Goal: Check status: Check status

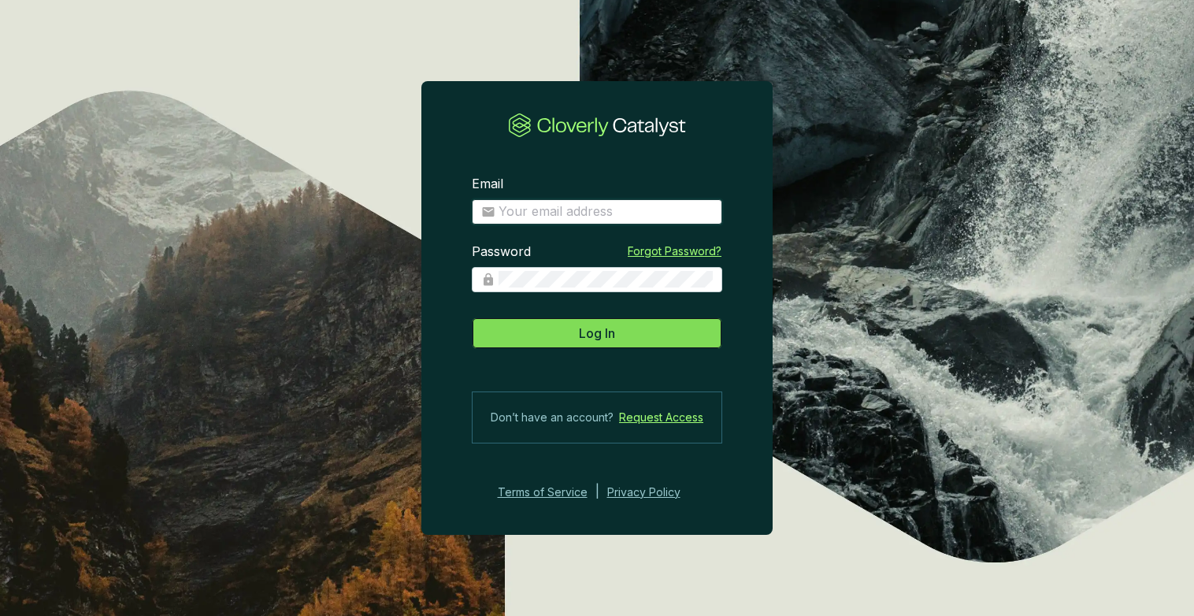
type input "[EMAIL_ADDRESS][DOMAIN_NAME]"
click at [552, 343] on button "Log In" at bounding box center [597, 332] width 250 height 31
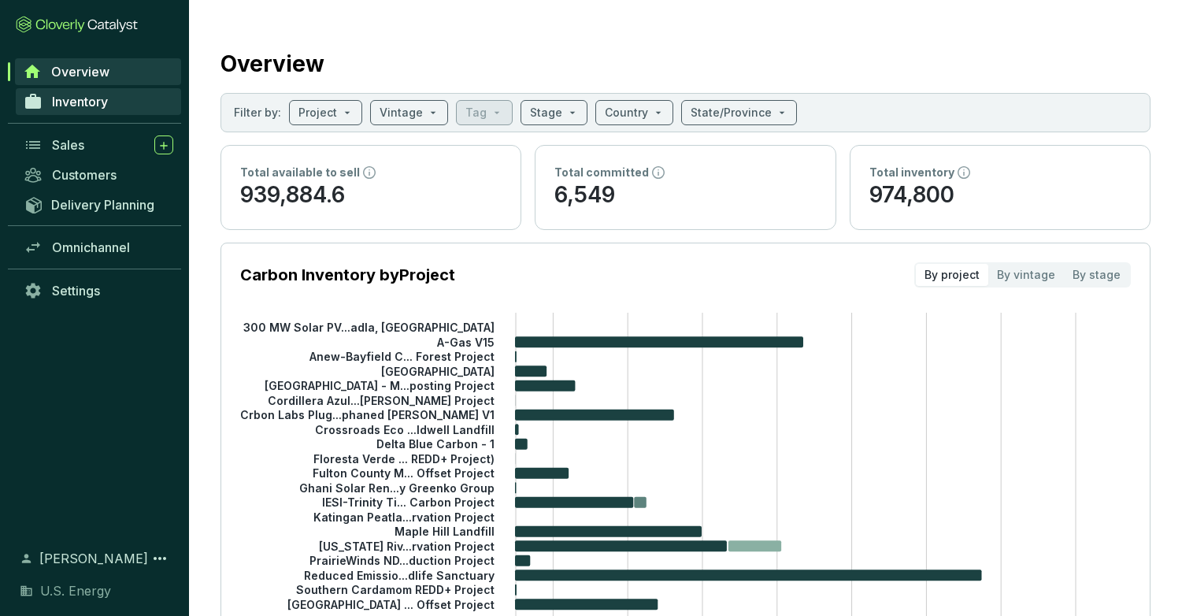
click at [69, 109] on span "Inventory" at bounding box center [80, 102] width 56 height 16
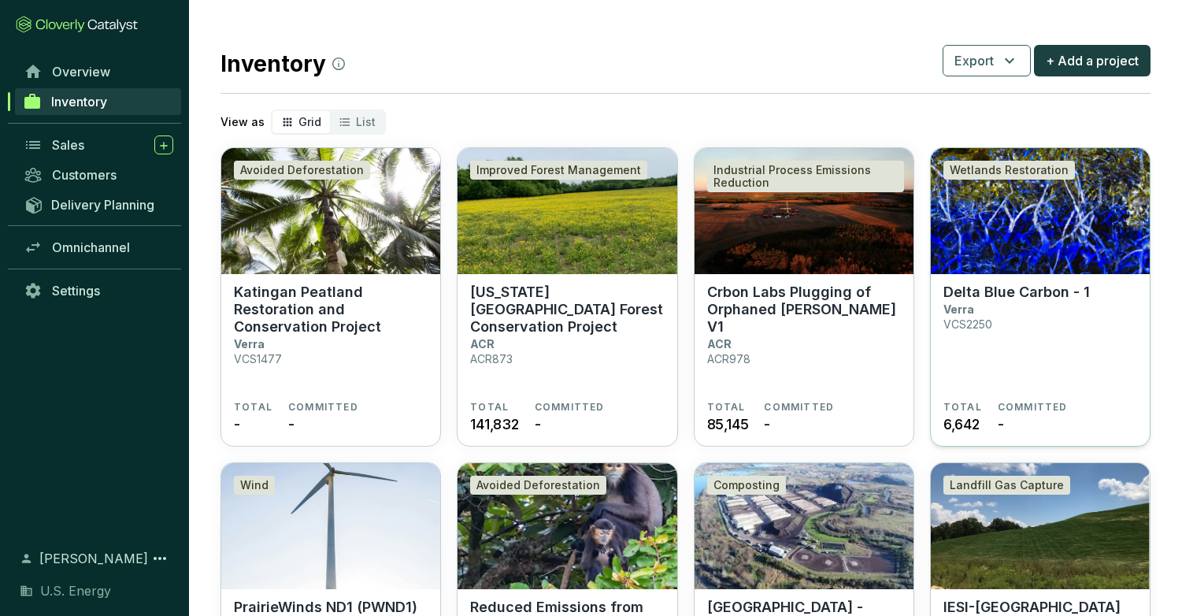
click at [959, 422] on span "6,642" at bounding box center [961, 423] width 36 height 21
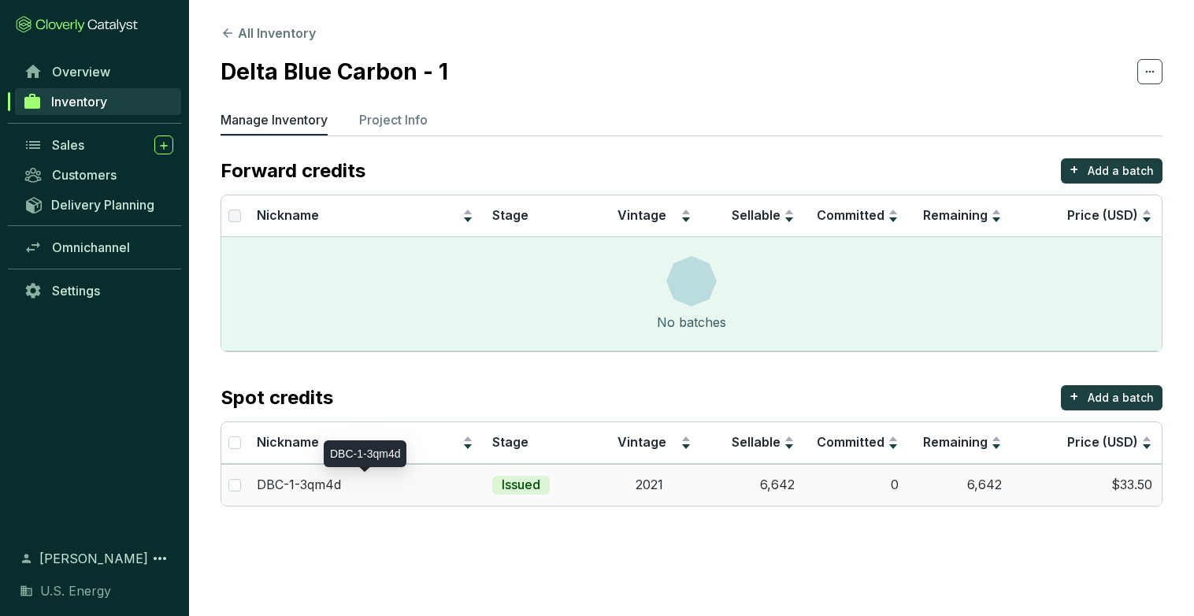
click at [309, 486] on p "DBC-1-3qm4d" at bounding box center [299, 484] width 84 height 17
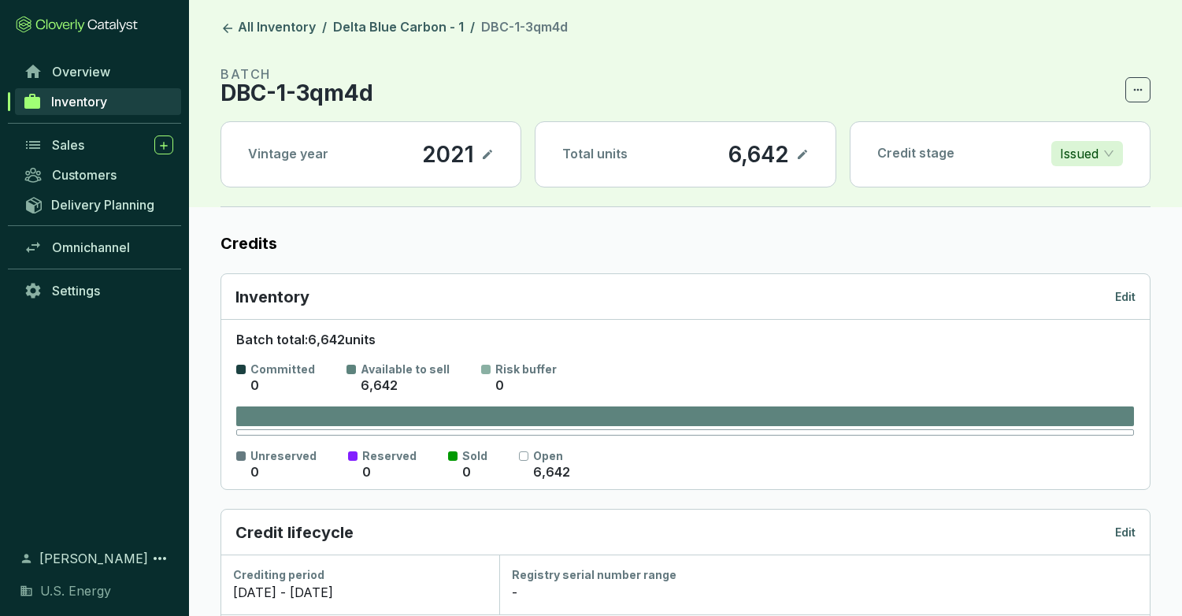
click at [801, 154] on icon at bounding box center [802, 154] width 13 height 19
click at [735, 154] on div "6,642" at bounding box center [736, 154] width 69 height 27
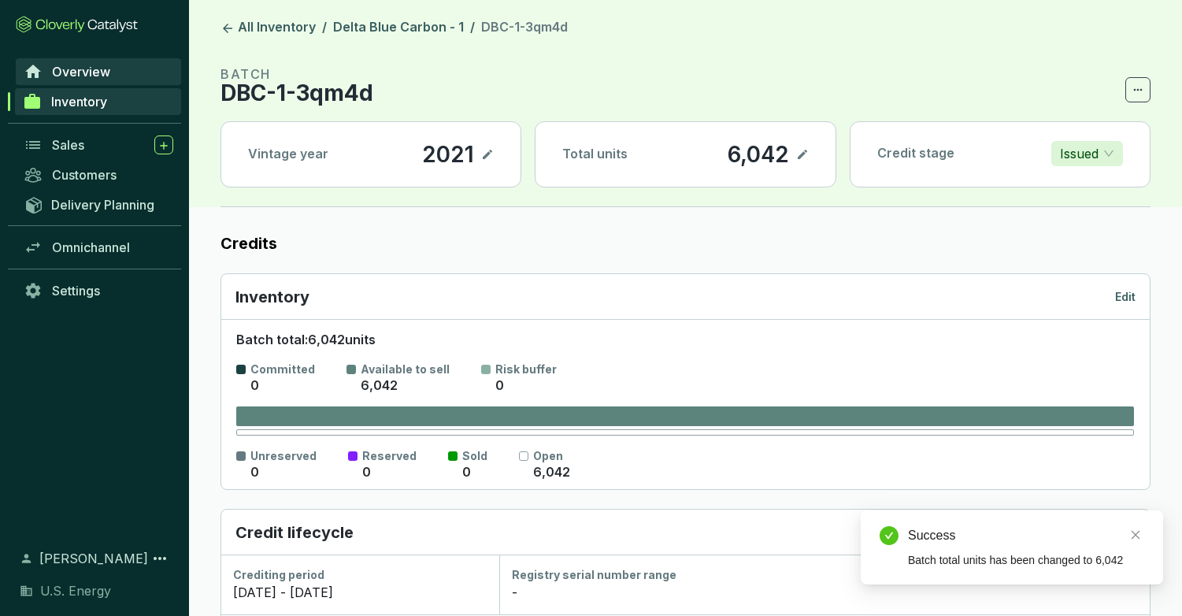
click at [83, 74] on span "Overview" at bounding box center [81, 72] width 58 height 16
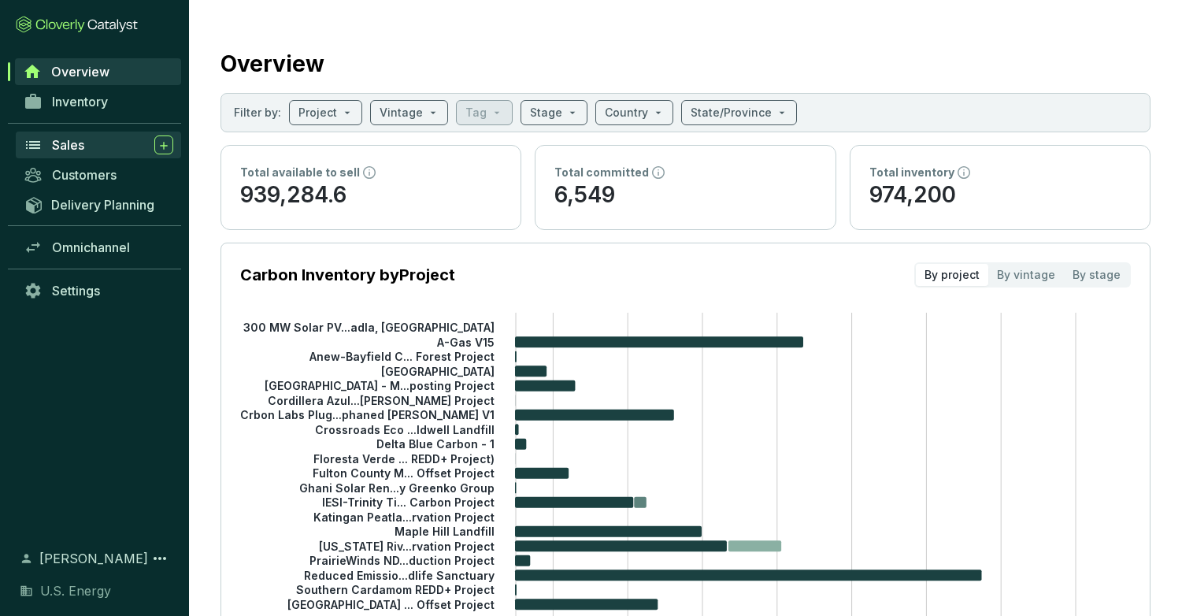
click at [64, 143] on span "Sales" at bounding box center [68, 145] width 32 height 16
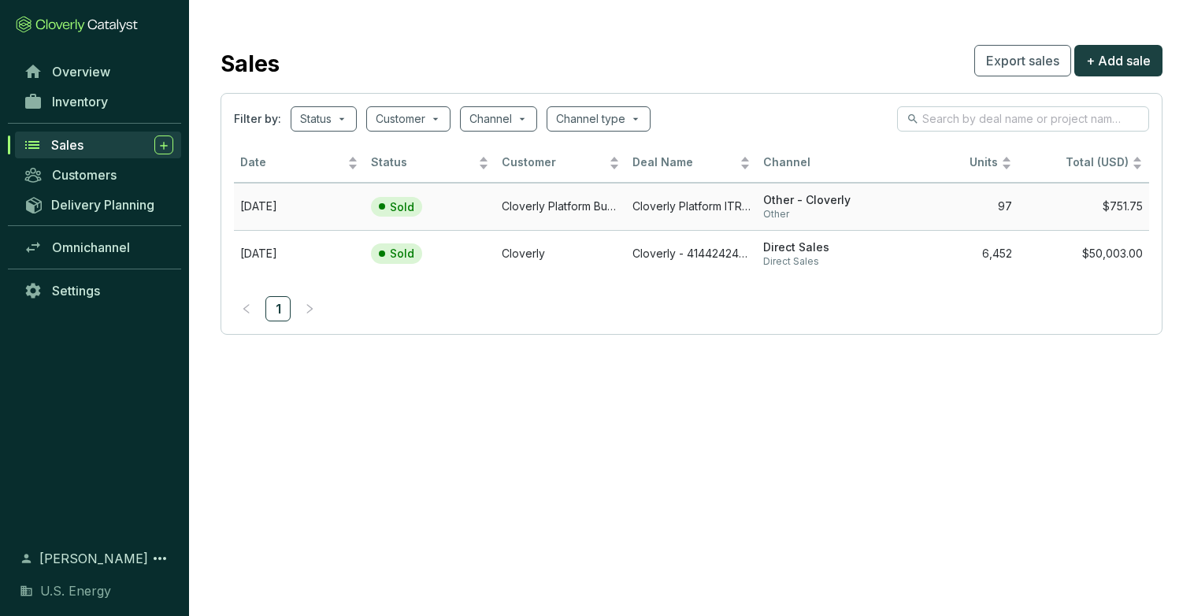
click at [530, 209] on td "Cloverly Platform Buyer" at bounding box center [560, 206] width 131 height 47
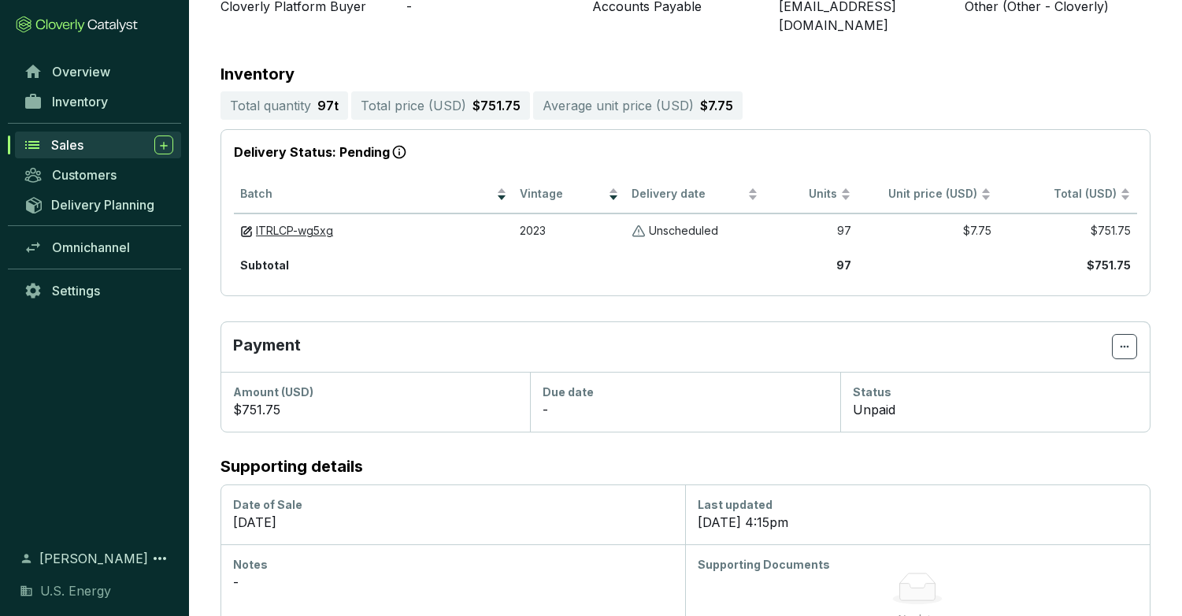
scroll to position [286, 0]
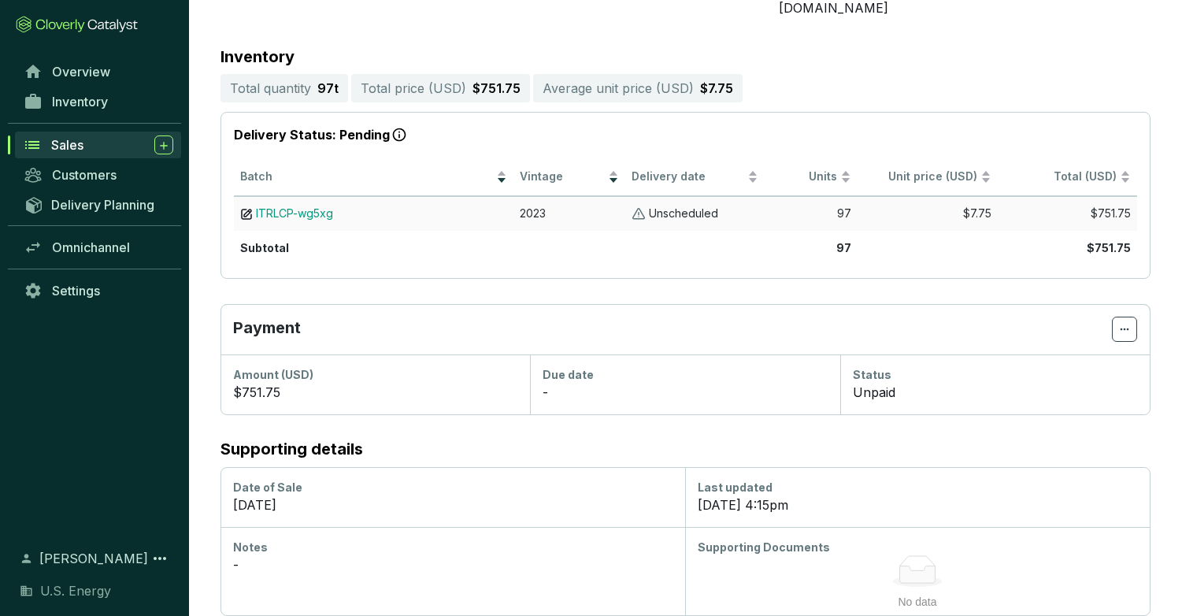
click at [319, 206] on span "ITRLCP-wg5xg" at bounding box center [294, 212] width 77 height 13
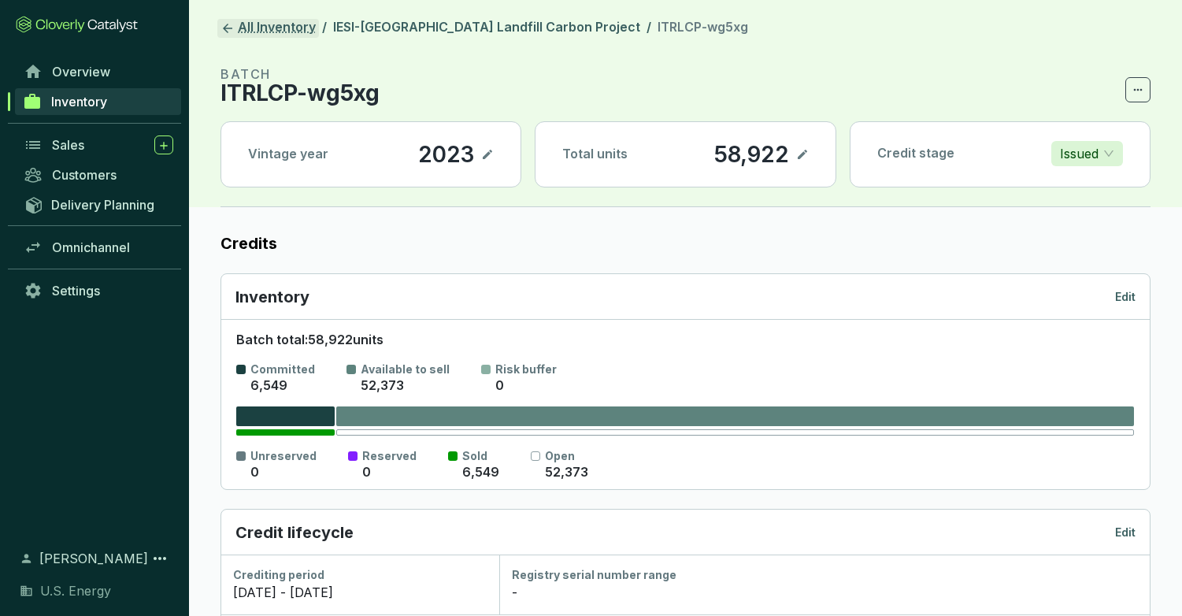
click at [227, 31] on icon at bounding box center [227, 28] width 9 height 9
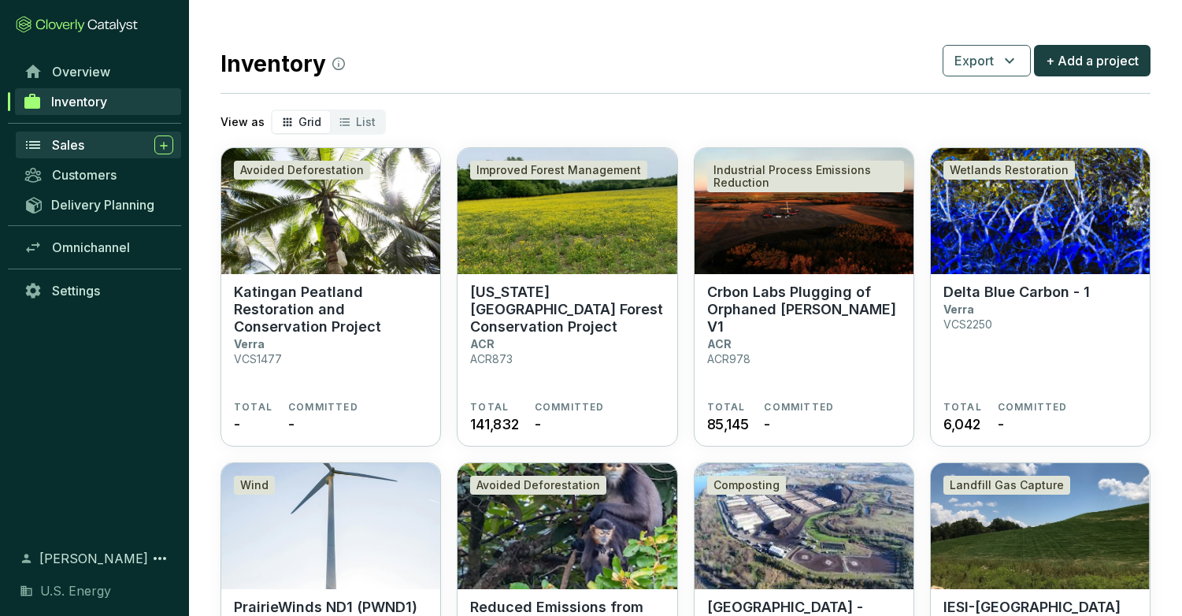
click at [67, 146] on span "Sales" at bounding box center [68, 145] width 32 height 16
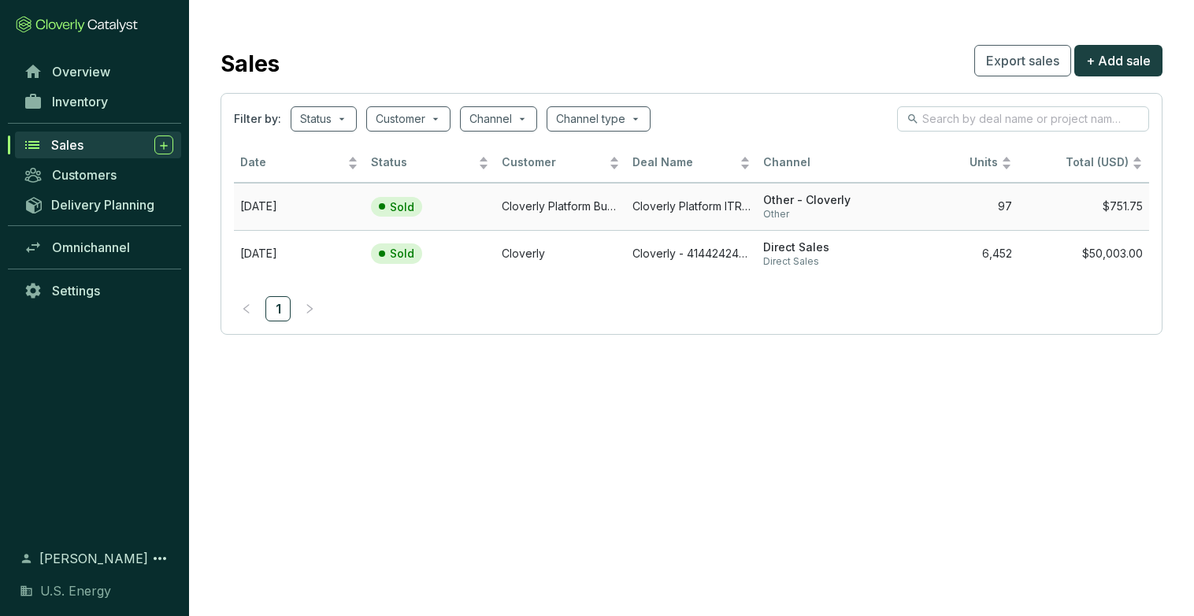
click at [401, 206] on p "Sold" at bounding box center [402, 207] width 24 height 14
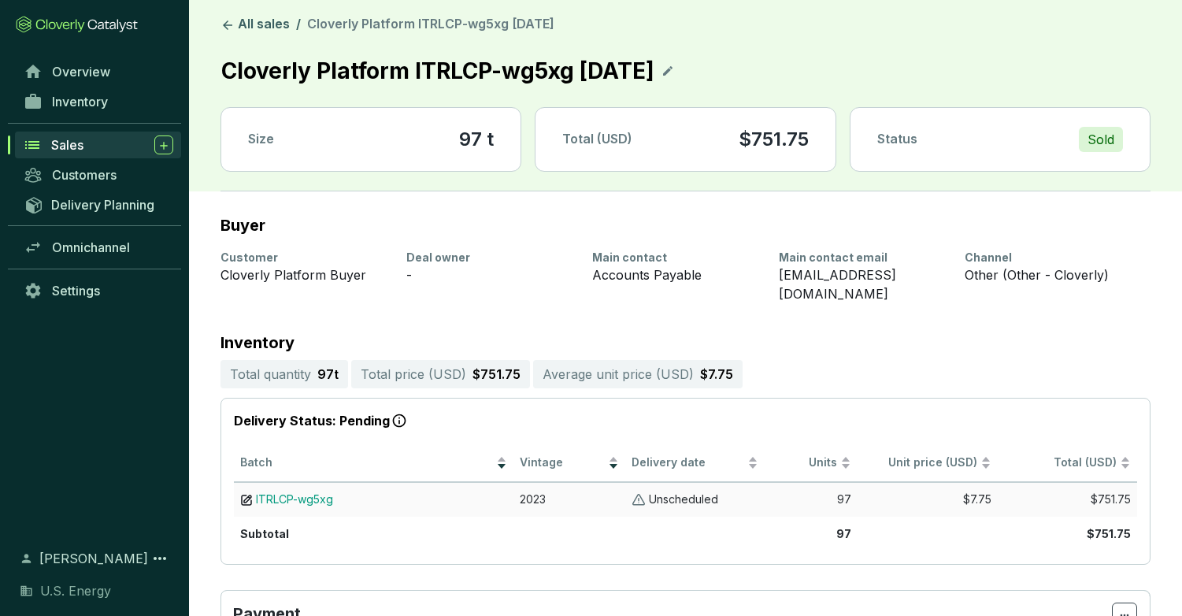
click at [296, 492] on span "ITRLCP-wg5xg" at bounding box center [294, 498] width 77 height 13
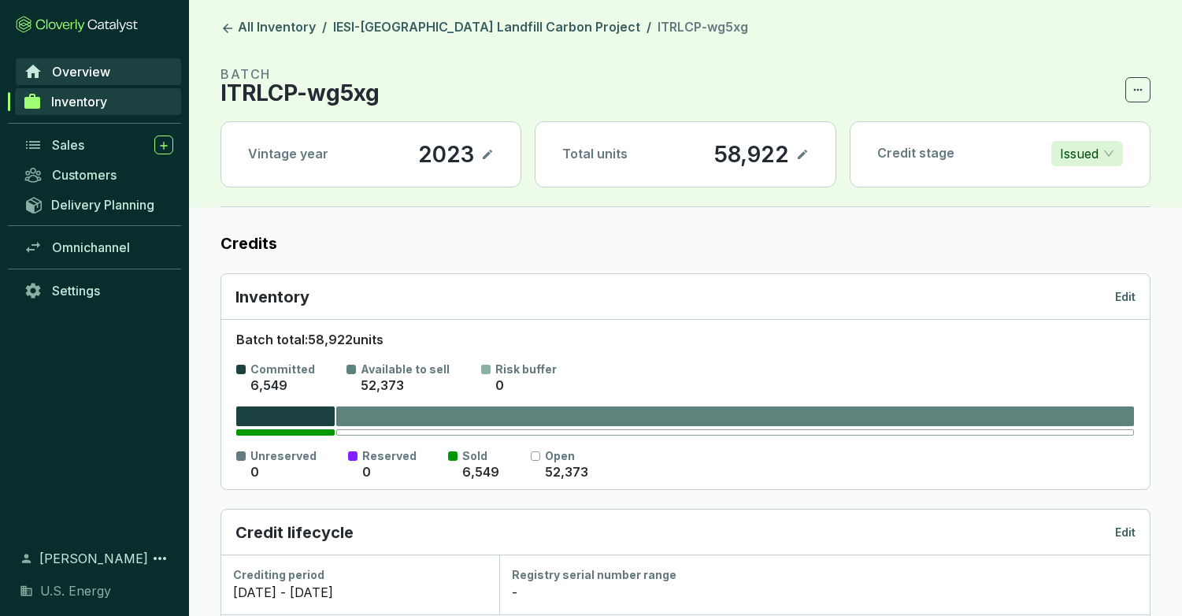
click at [91, 73] on span "Overview" at bounding box center [81, 72] width 58 height 16
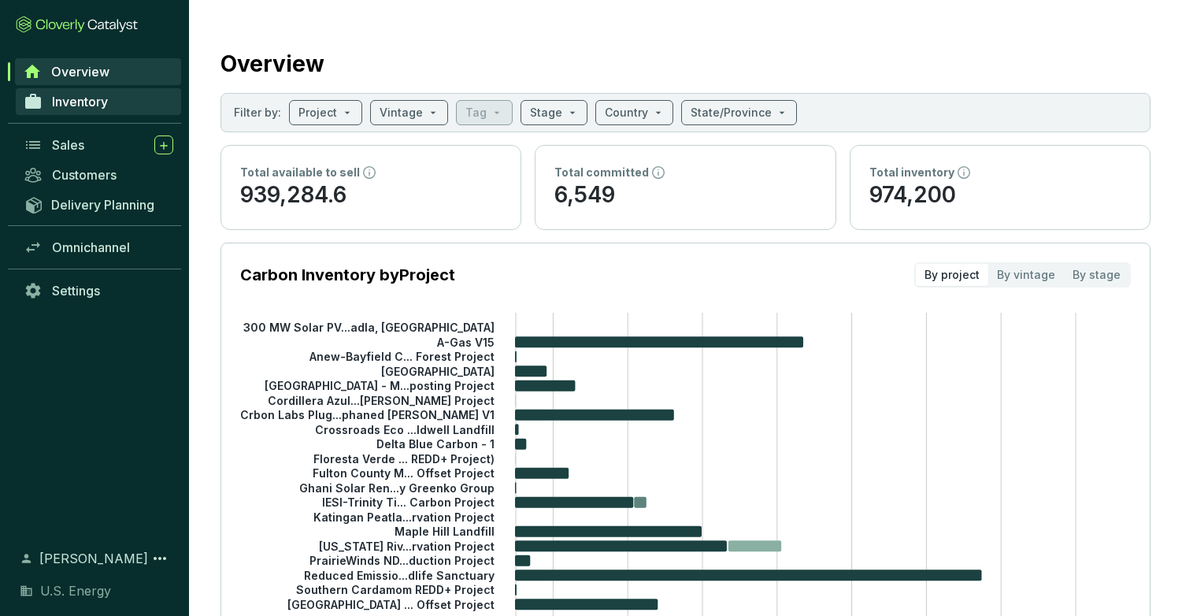
click at [87, 106] on span "Inventory" at bounding box center [80, 102] width 56 height 16
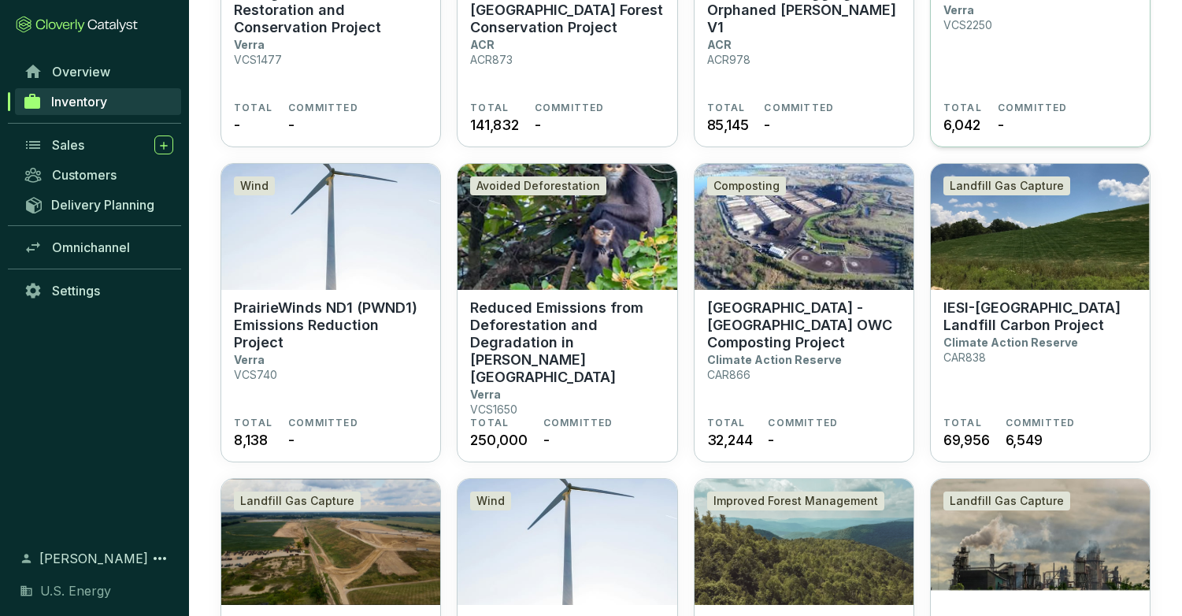
scroll to position [315, 0]
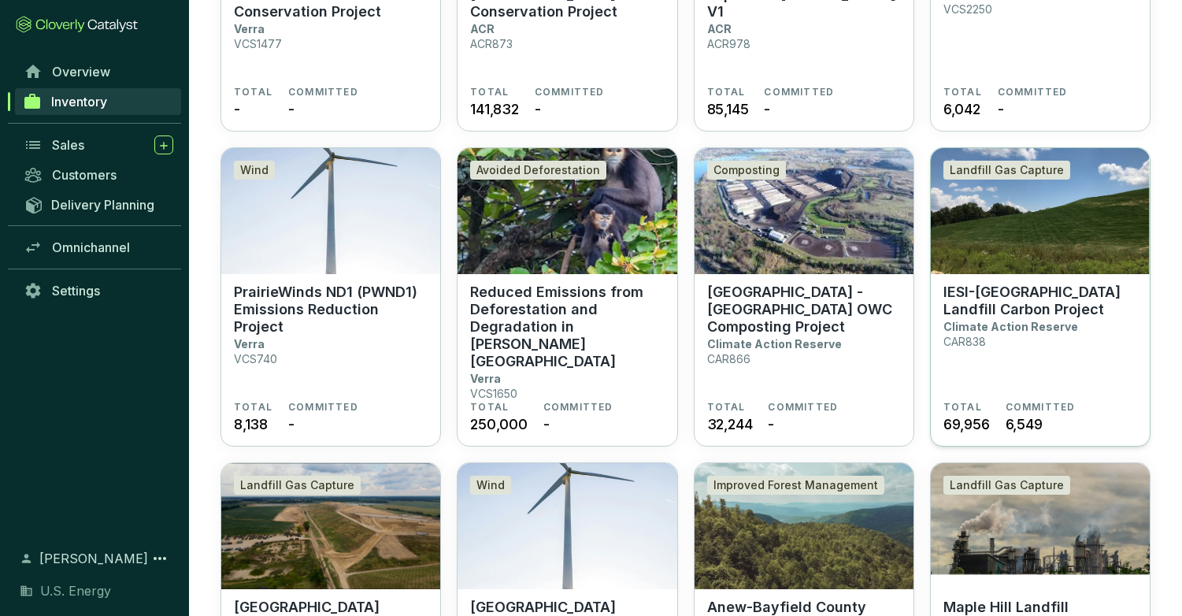
click at [1024, 301] on p "IESI-[GEOGRAPHIC_DATA] Landfill Carbon Project" at bounding box center [1040, 300] width 194 height 35
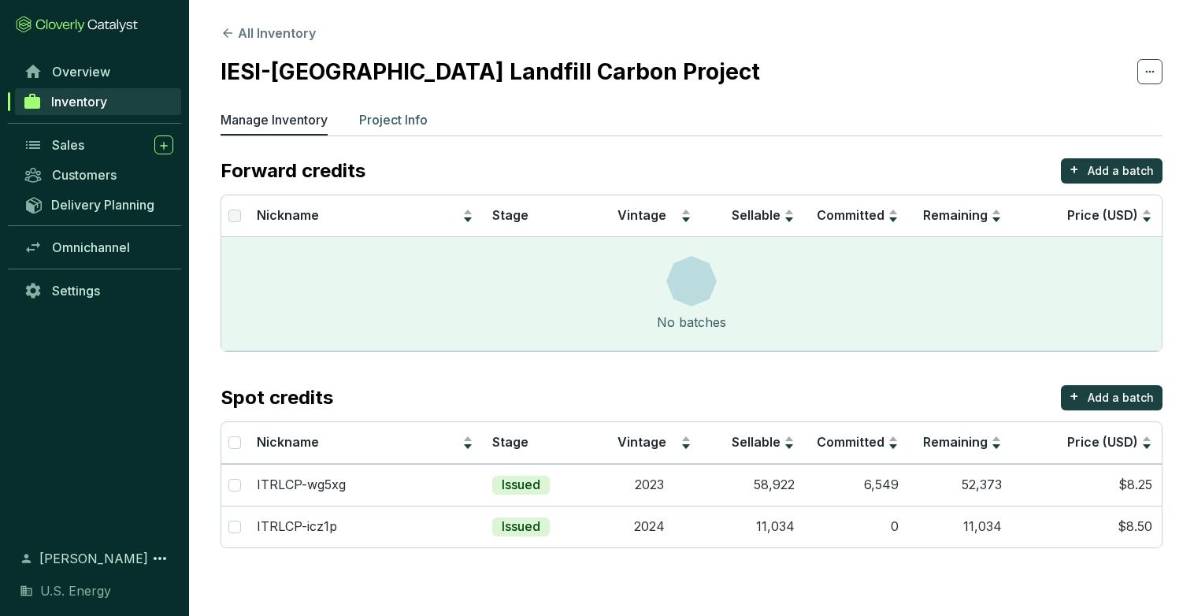
click at [381, 124] on p "Project Info" at bounding box center [393, 119] width 69 height 19
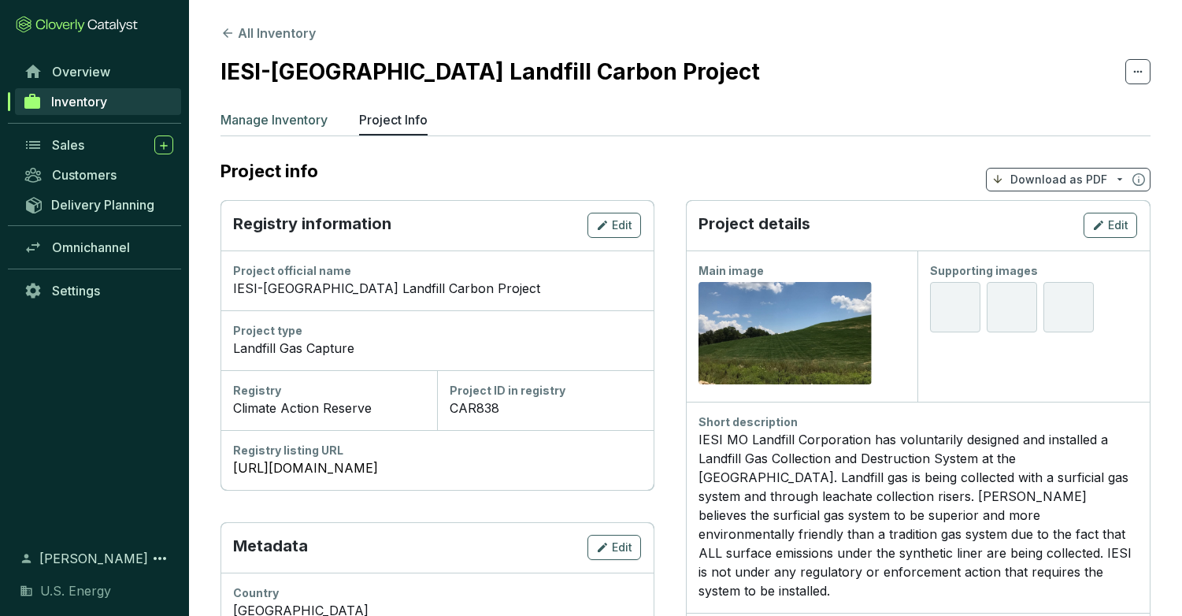
click at [257, 125] on p "Manage Inventory" at bounding box center [273, 119] width 107 height 19
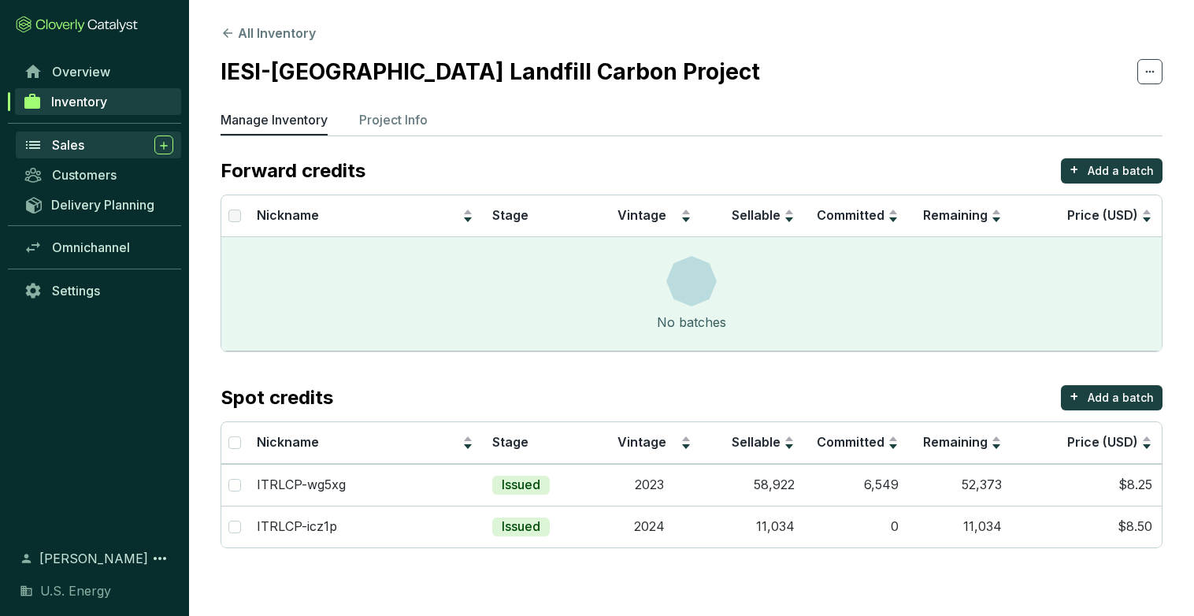
click at [64, 146] on span "Sales" at bounding box center [68, 145] width 32 height 16
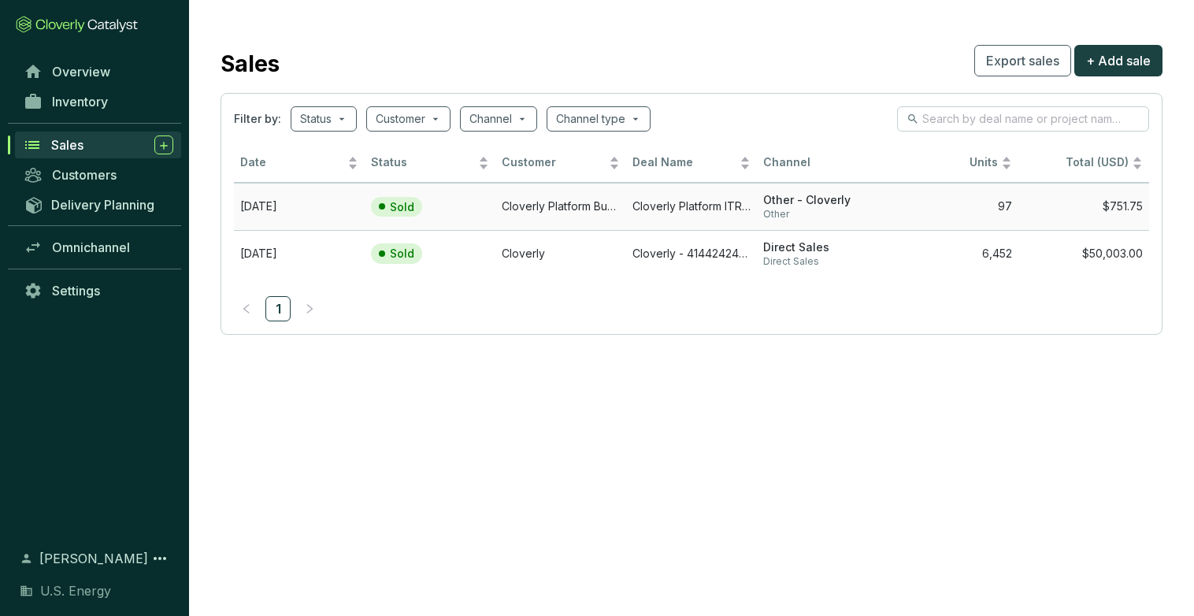
click at [267, 209] on td "[DATE]" at bounding box center [299, 206] width 131 height 47
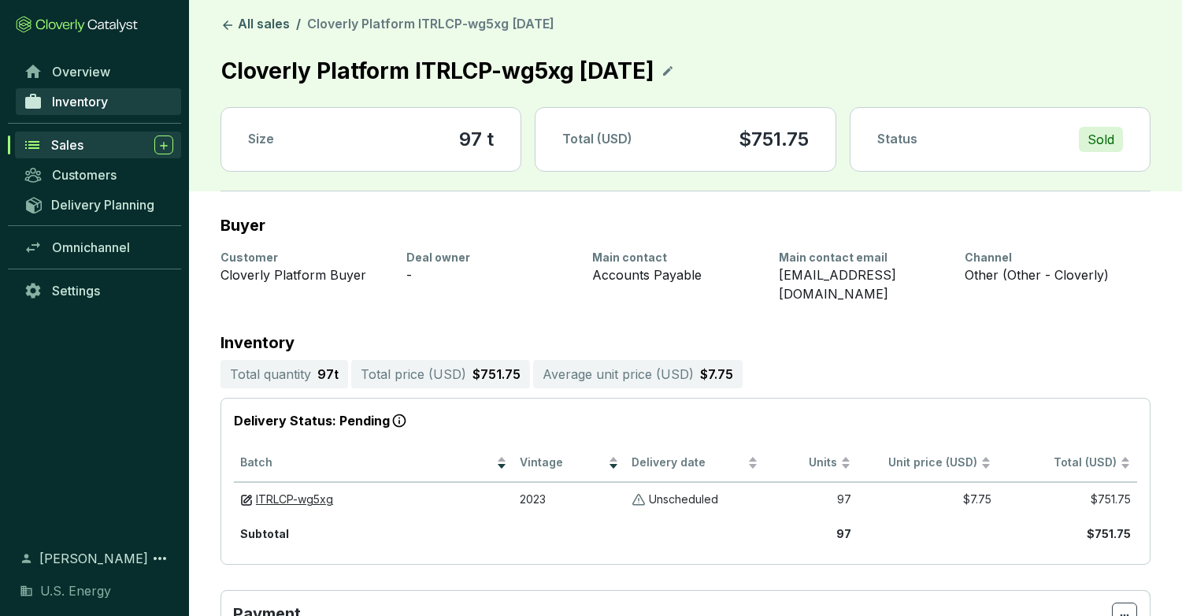
click at [60, 100] on span "Inventory" at bounding box center [80, 102] width 56 height 16
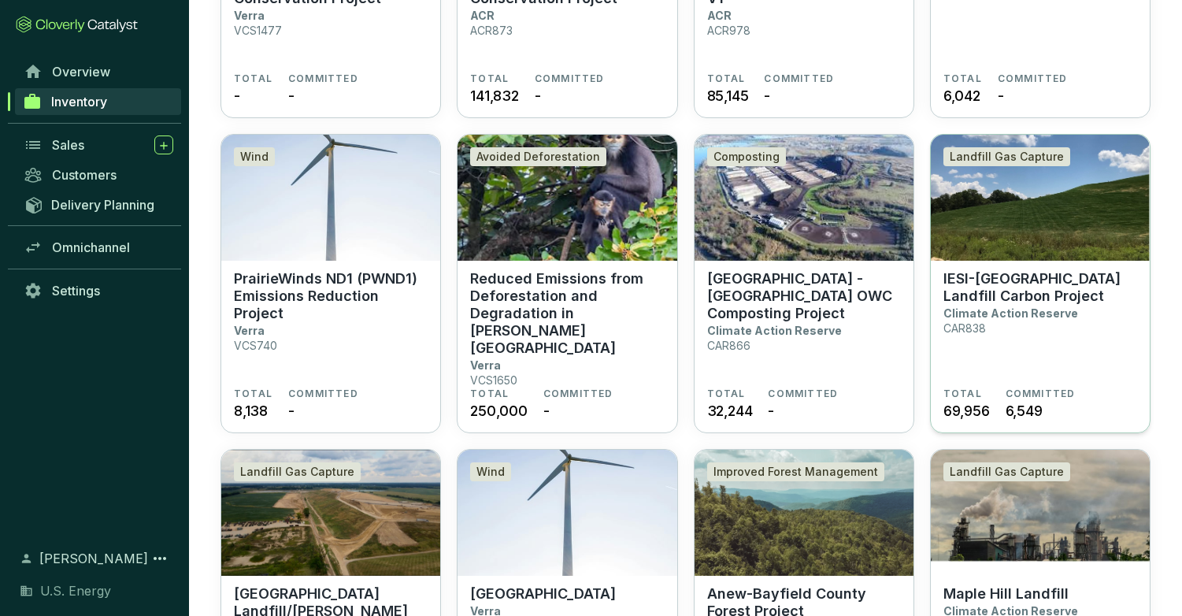
scroll to position [394, 0]
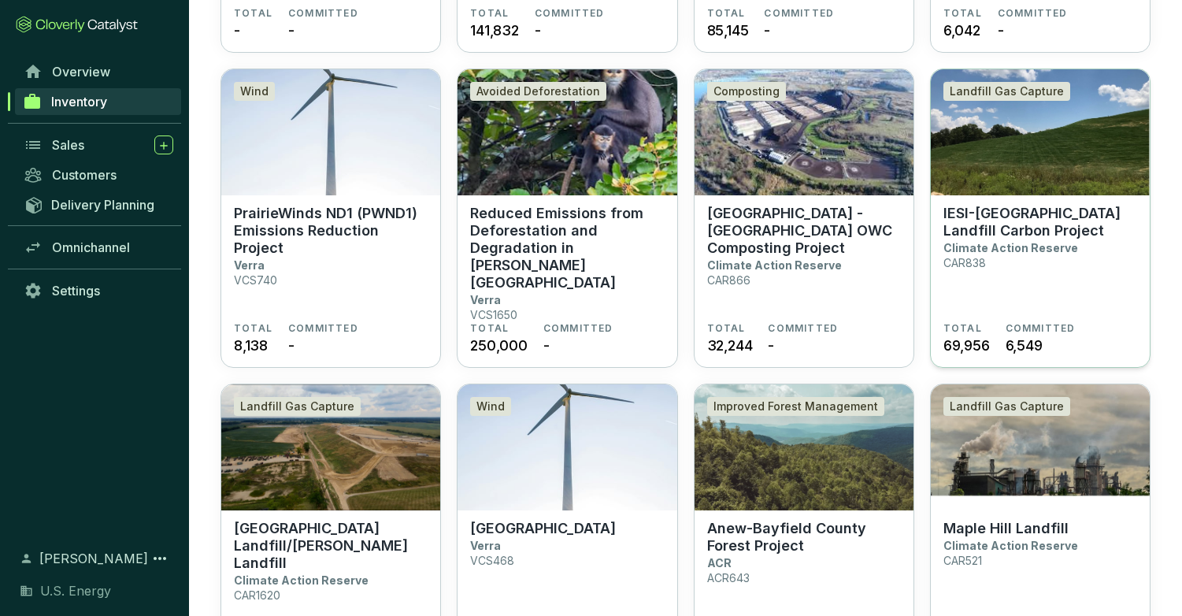
click at [984, 239] on section "IESI-Trinity Timber Ridge Landfill Carbon Project Climate Action Reserve CAR838" at bounding box center [1040, 263] width 194 height 117
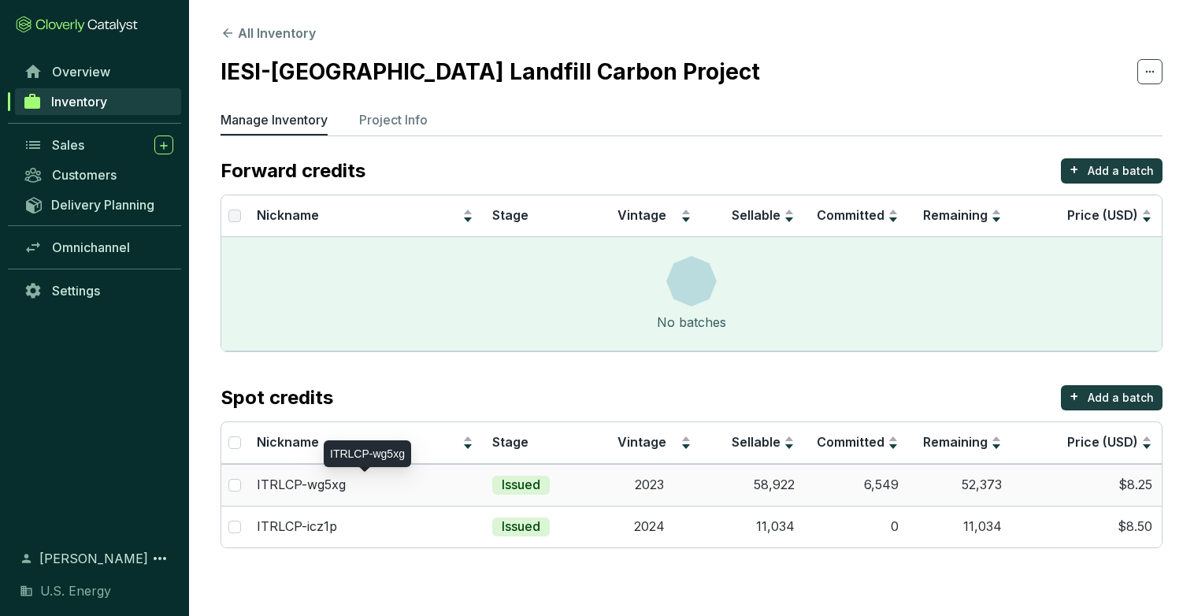
click at [259, 487] on p "ITRLCP-wg5xg" at bounding box center [301, 484] width 89 height 17
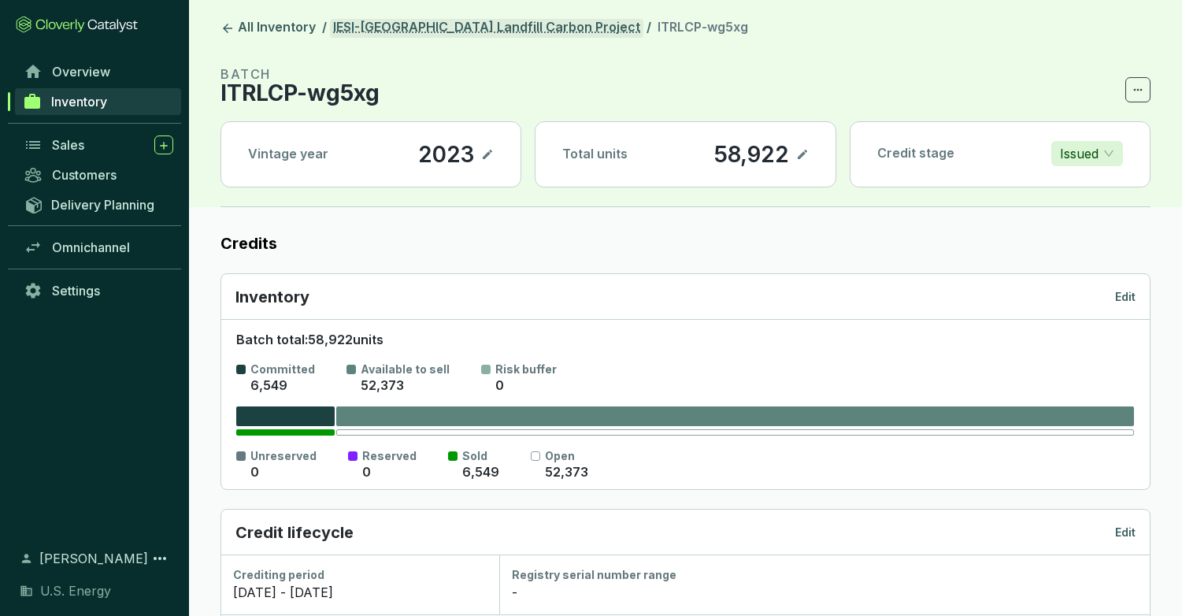
click at [394, 21] on link "IESI-[GEOGRAPHIC_DATA] Landfill Carbon Project" at bounding box center [486, 28] width 313 height 19
